Goal: Information Seeking & Learning: Check status

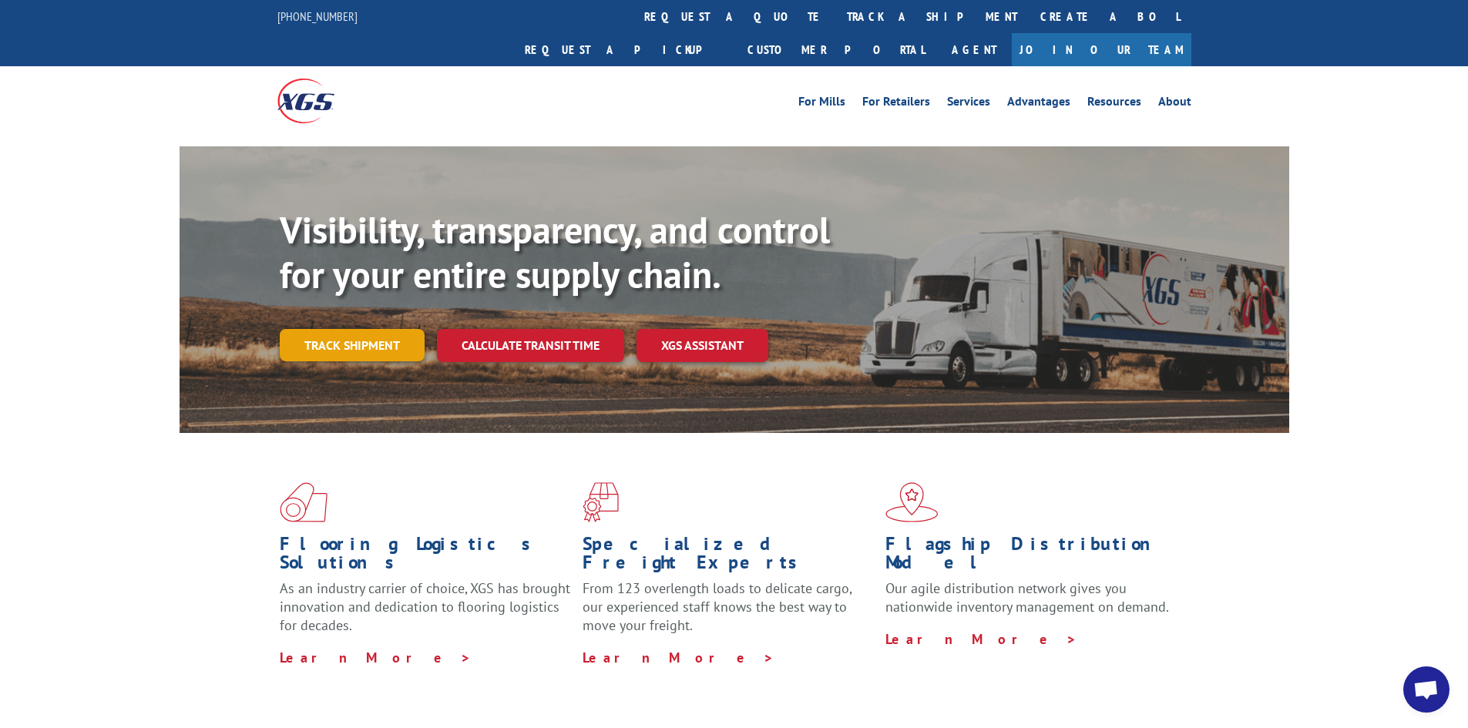
click at [345, 329] on link "Track shipment" at bounding box center [352, 345] width 145 height 32
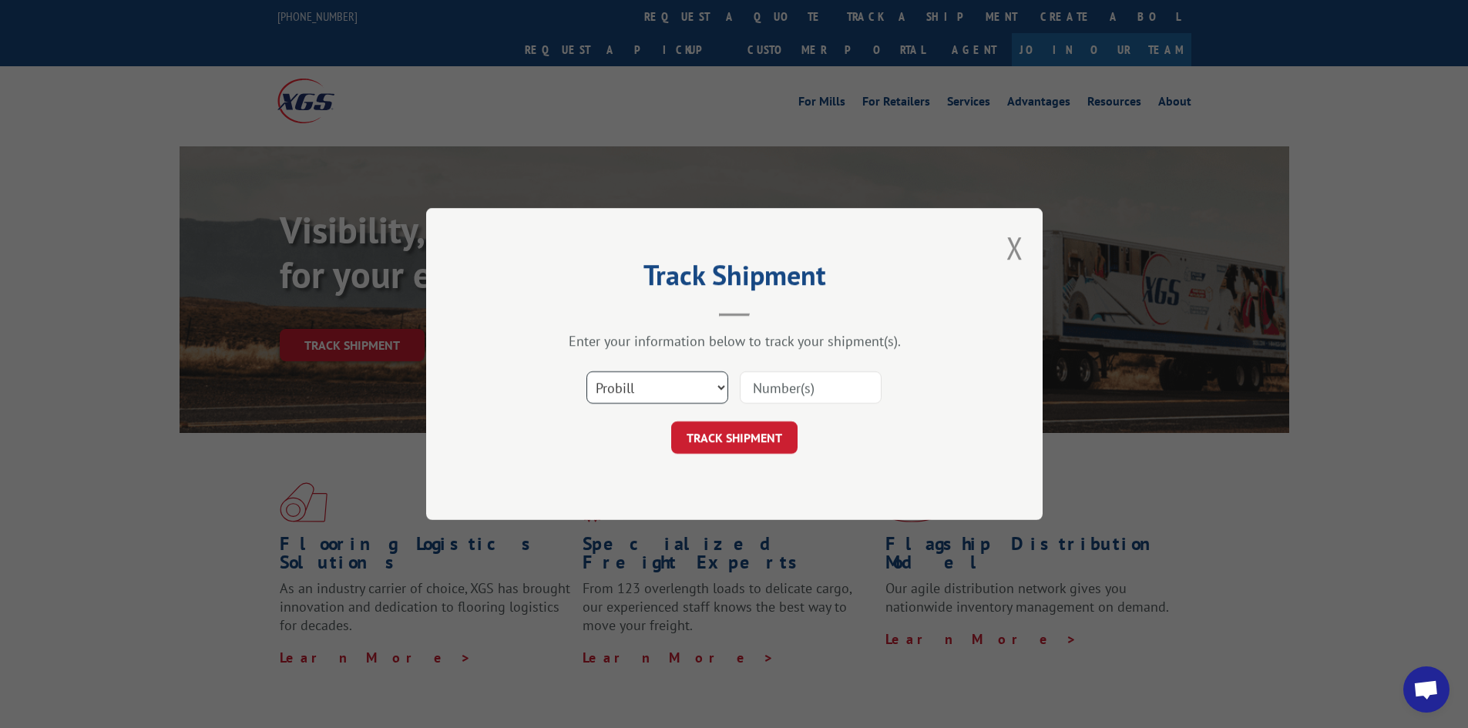
click at [723, 384] on select "Select category... Probill BOL PO" at bounding box center [658, 388] width 142 height 32
select select "bol"
click at [587, 372] on select "Select category... Probill BOL PO" at bounding box center [658, 388] width 142 height 32
click at [799, 383] on input at bounding box center [811, 388] width 142 height 32
type input "6021709"
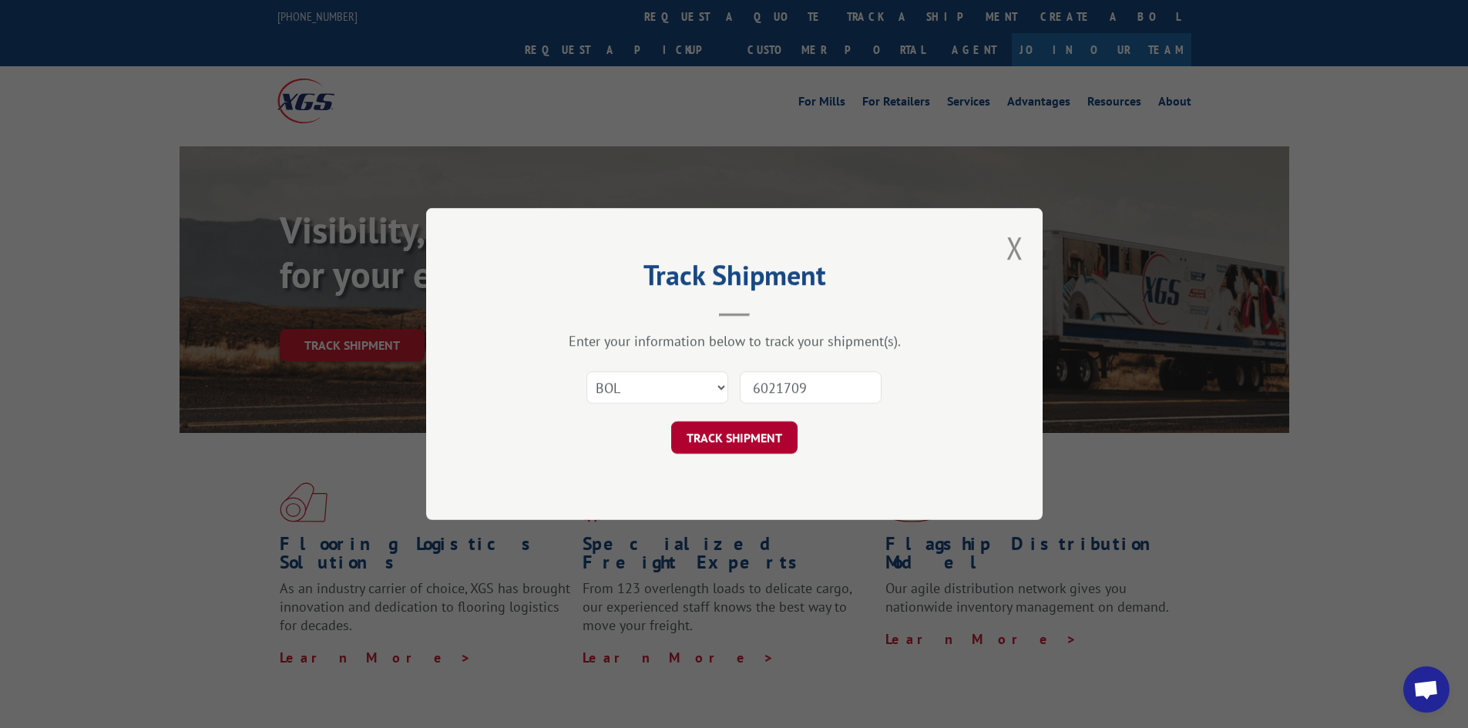
click at [754, 439] on button "TRACK SHIPMENT" at bounding box center [734, 438] width 126 height 32
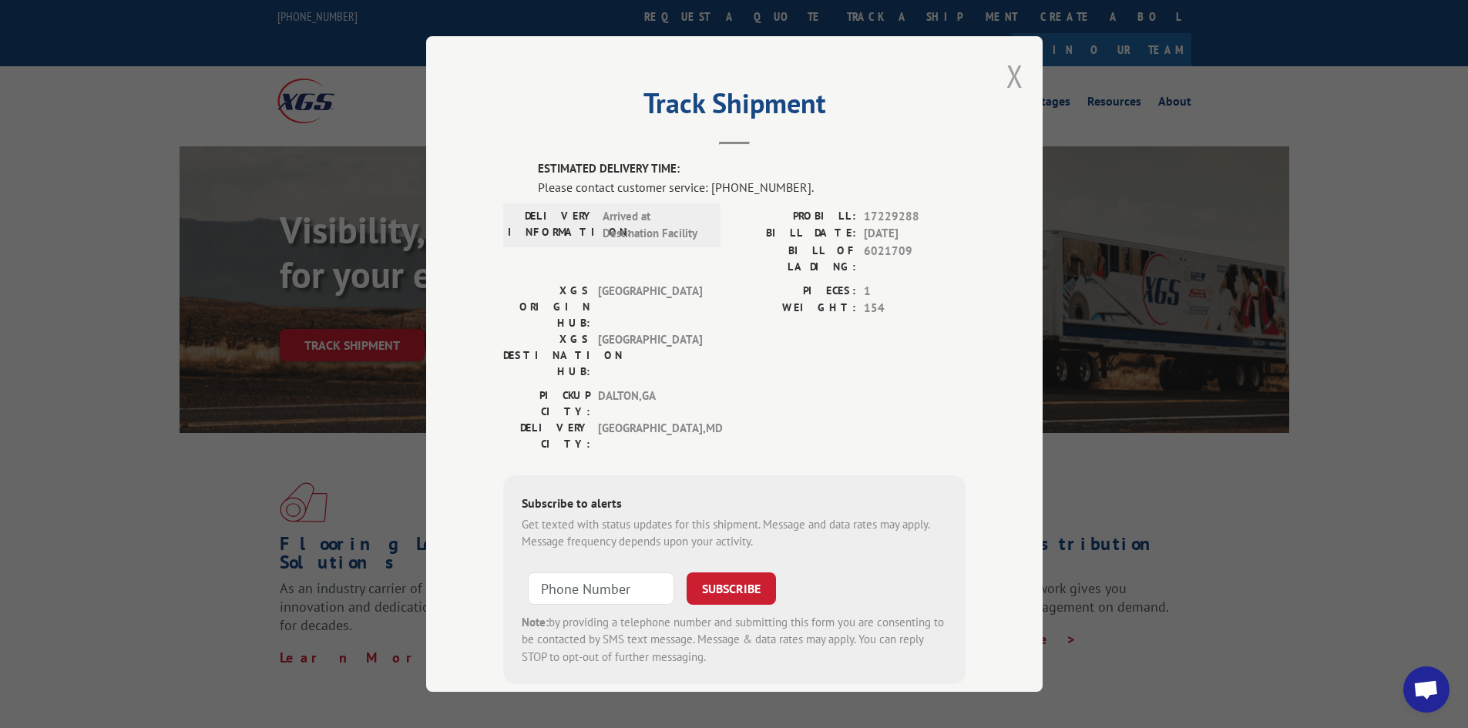
click at [1015, 80] on button "Close modal" at bounding box center [1015, 75] width 17 height 41
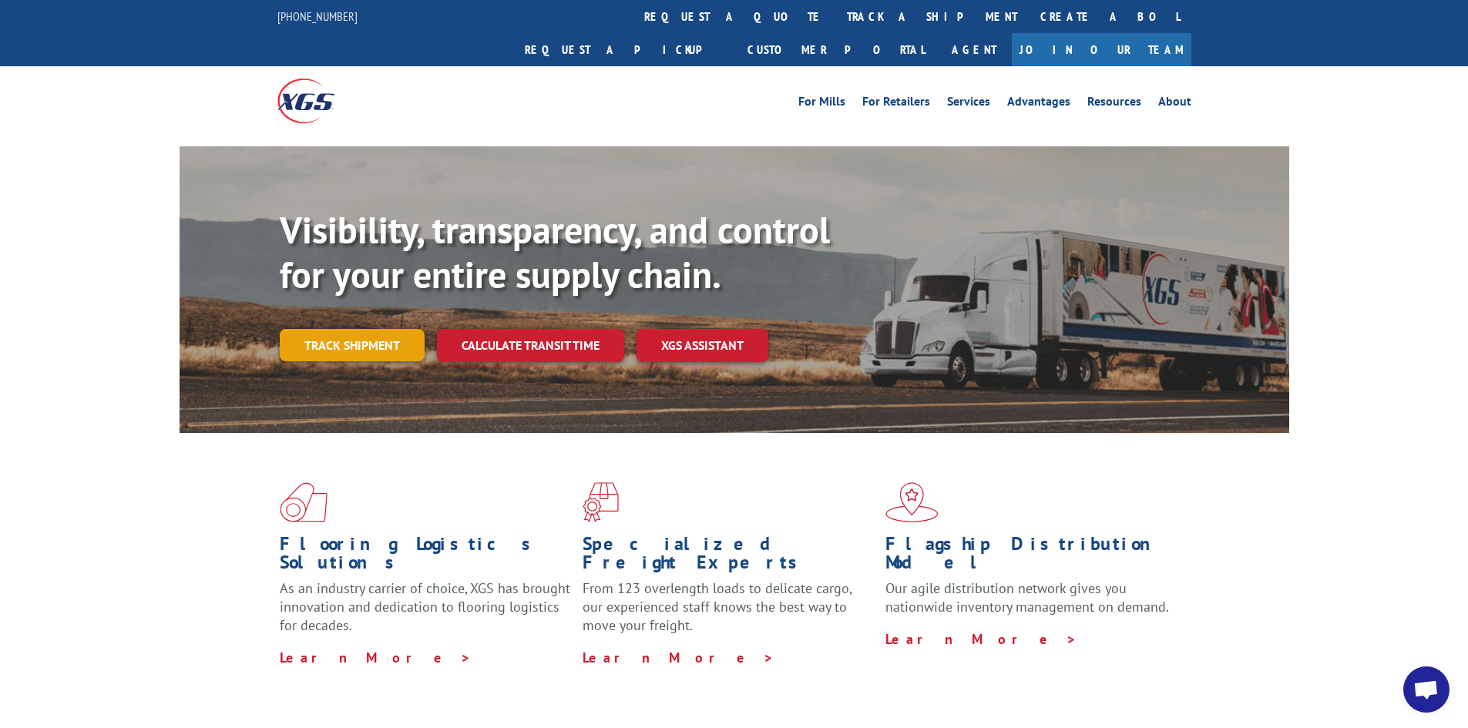
click at [388, 329] on link "Track shipment" at bounding box center [352, 345] width 145 height 32
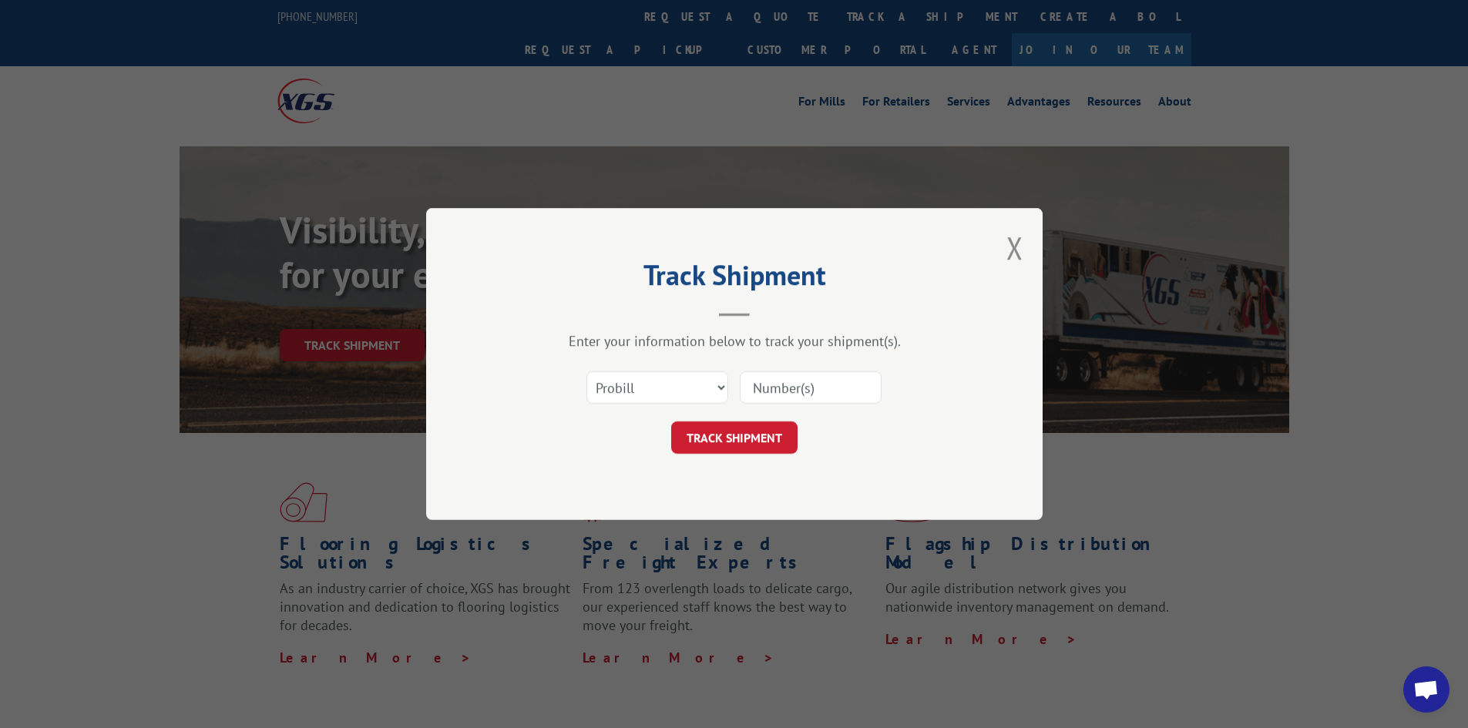
click at [772, 382] on input at bounding box center [811, 388] width 142 height 32
type input "17229288"
click at [756, 432] on button "TRACK SHIPMENT" at bounding box center [734, 438] width 126 height 32
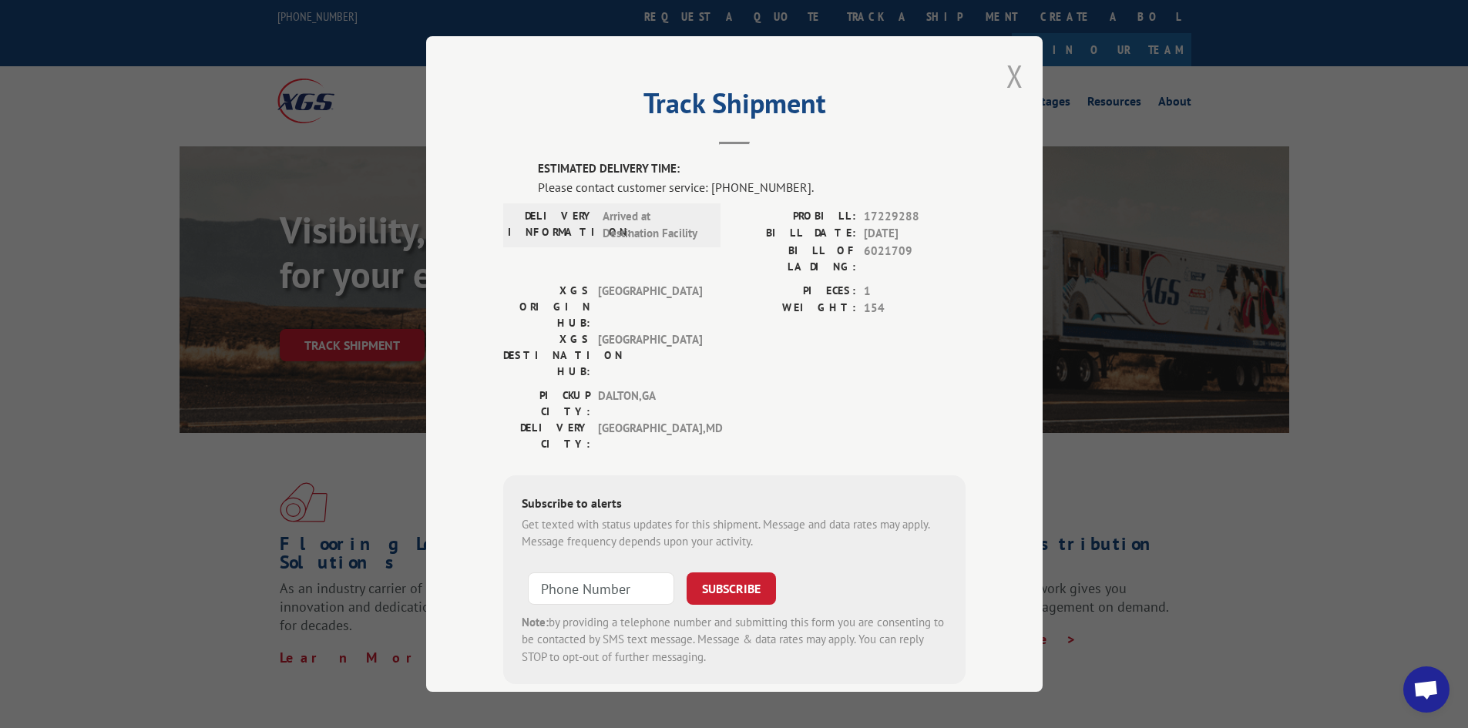
click at [1008, 79] on button "Close modal" at bounding box center [1015, 75] width 17 height 41
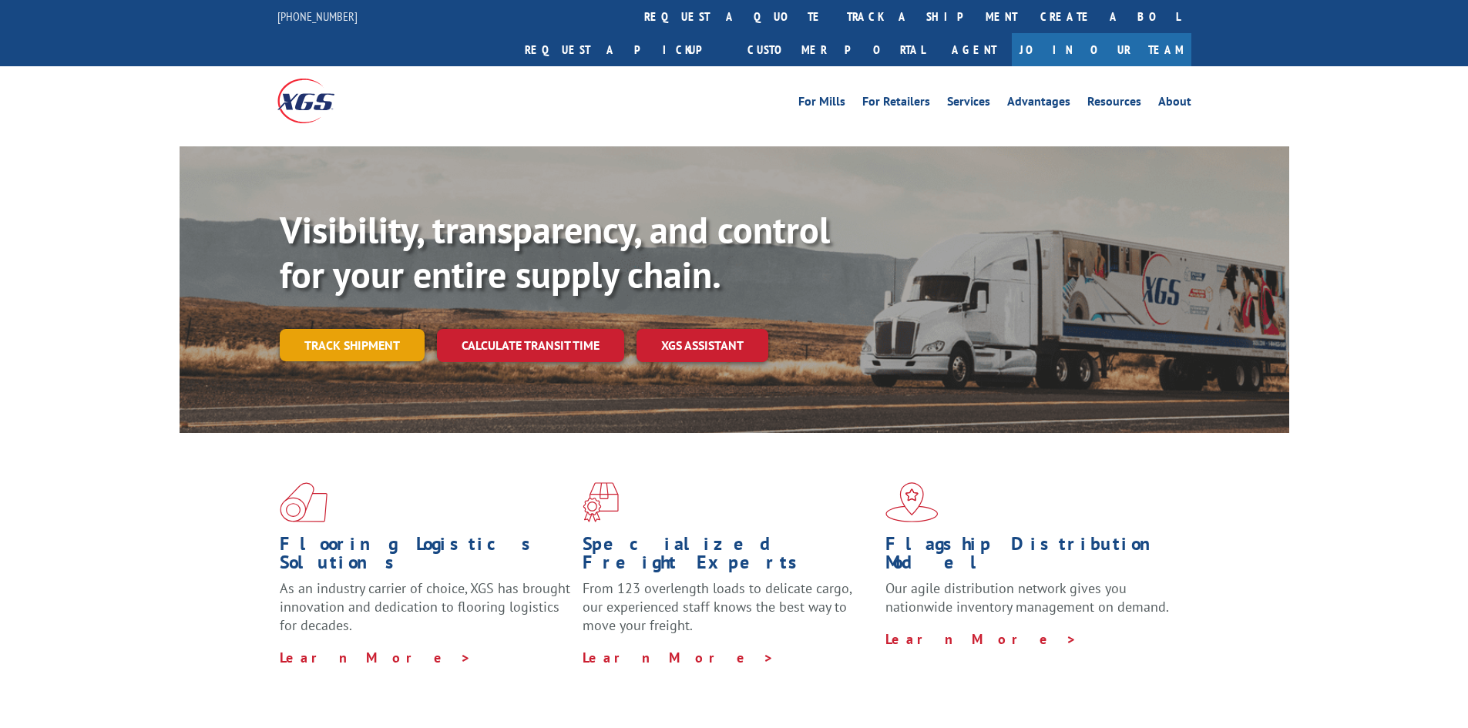
click at [402, 329] on link "Track shipment" at bounding box center [352, 345] width 145 height 32
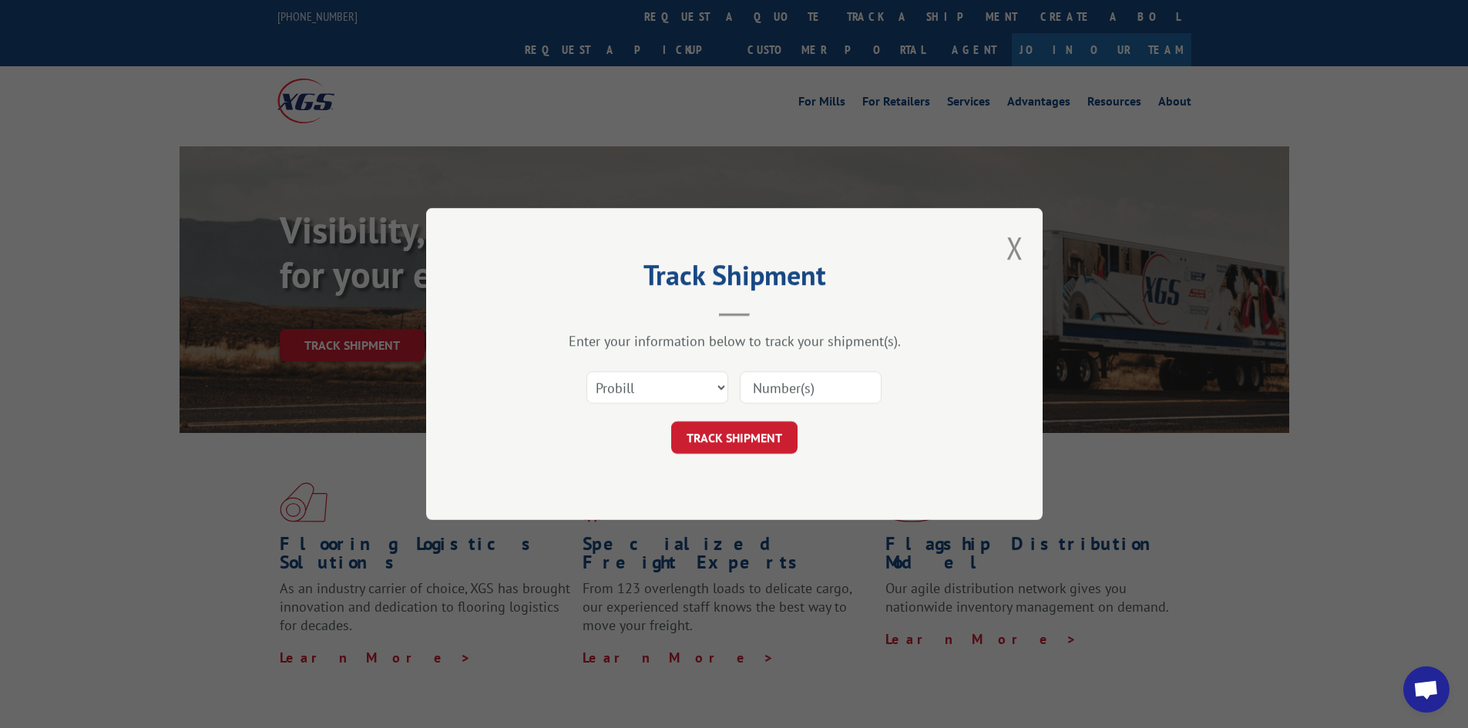
click at [762, 391] on input at bounding box center [811, 388] width 142 height 32
type input "17229288"
click at [772, 452] on button "TRACK SHIPMENT" at bounding box center [734, 438] width 126 height 32
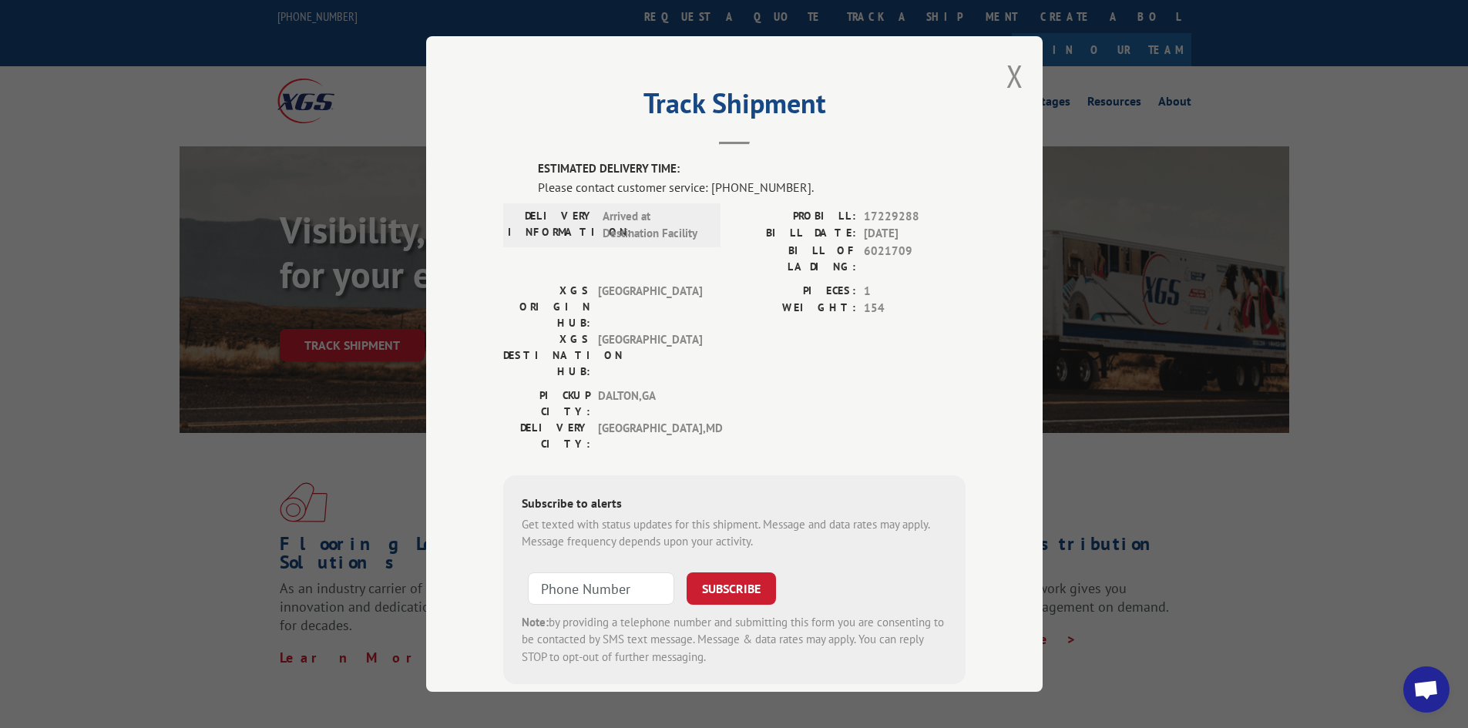
scroll to position [8, 0]
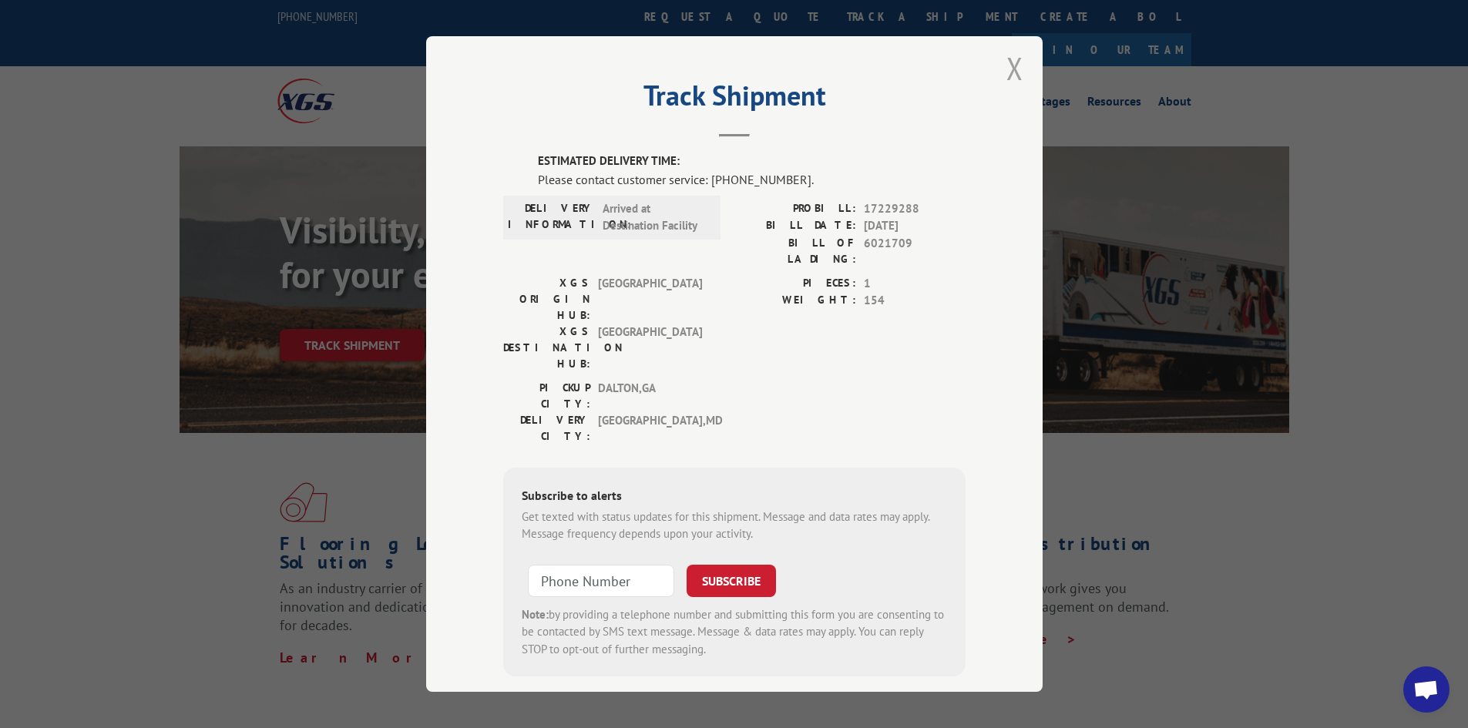
click at [1014, 69] on button "Close modal" at bounding box center [1015, 68] width 17 height 41
